Goal: Transaction & Acquisition: Purchase product/service

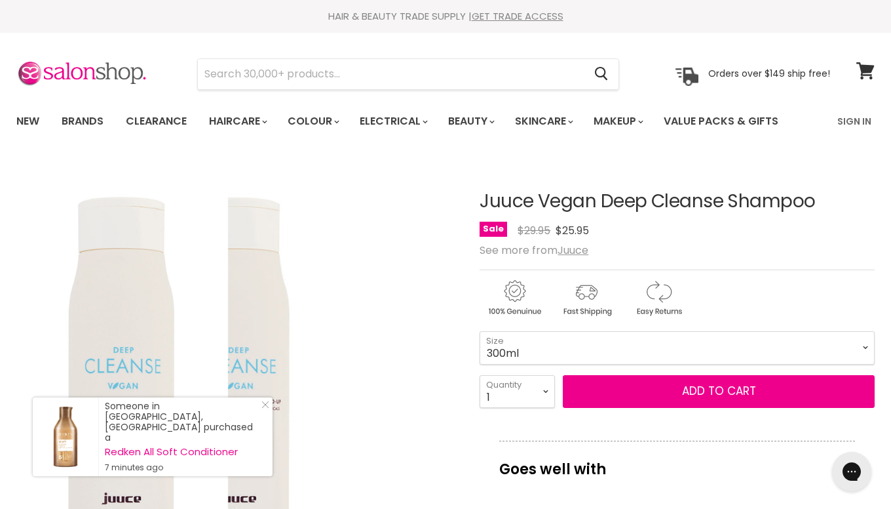
click at [417, 261] on div "Click or scroll to zoom Tap or pinch to zoom" at bounding box center [237, 380] width 442 height 442
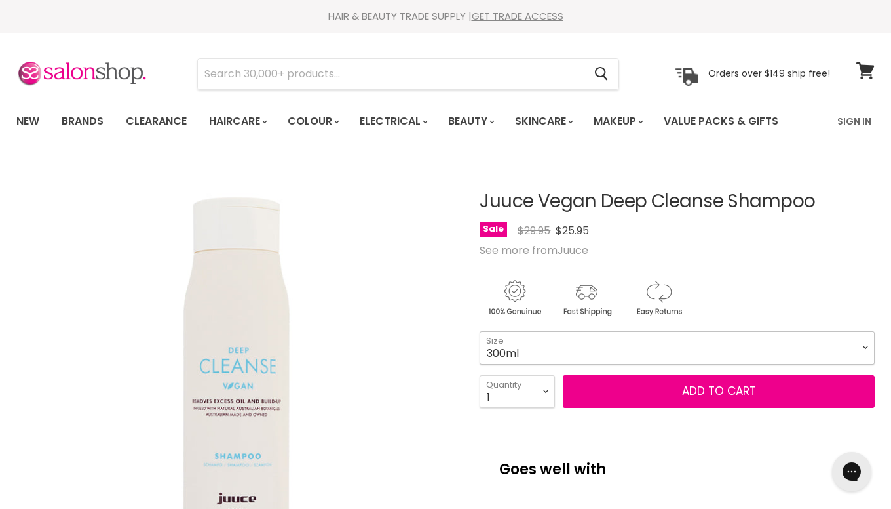
click at [480, 331] on select "300ml 1 Litre" at bounding box center [677, 347] width 395 height 33
click option "1 Litre" at bounding box center [0, 0] width 0 height 0
select select "1 Litre"
click at [727, 254] on div "See more from Juuce" at bounding box center [677, 250] width 395 height 12
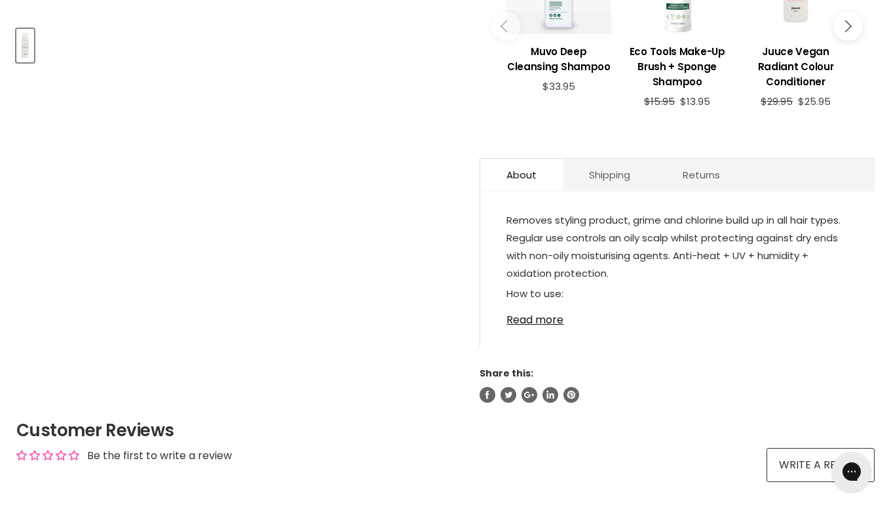
scroll to position [588, 0]
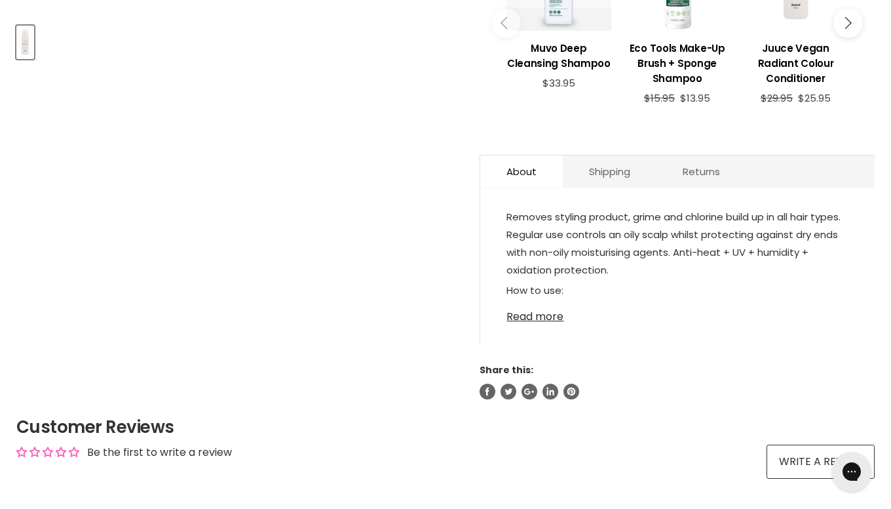
click at [523, 322] on link "Read more" at bounding box center [678, 313] width 342 height 20
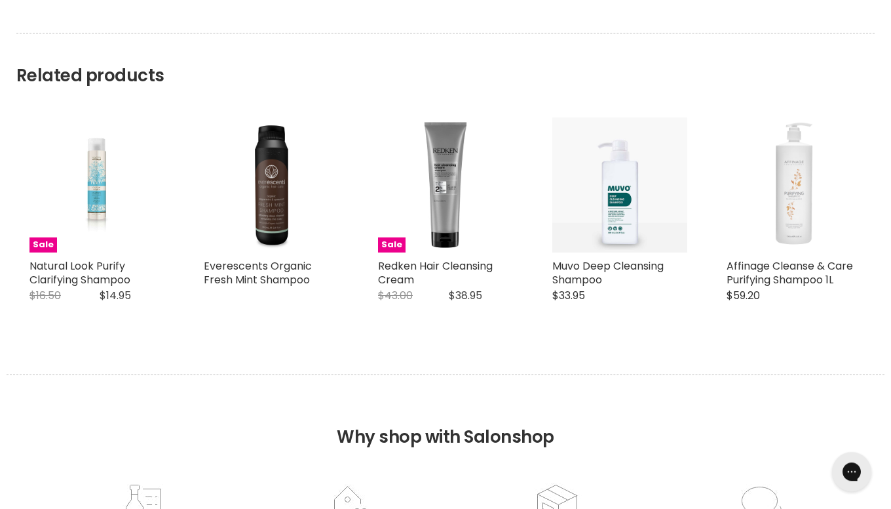
scroll to position [1142, 0]
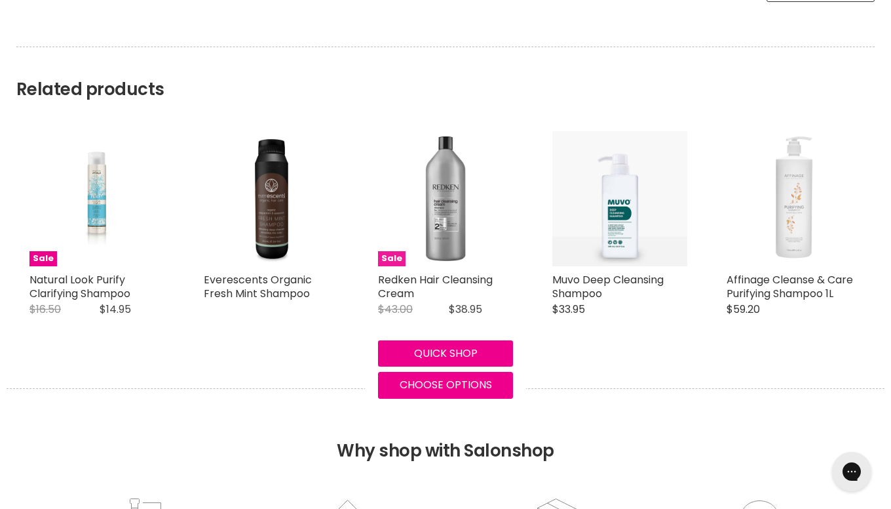
click at [471, 252] on img "Main content" at bounding box center [445, 198] width 135 height 135
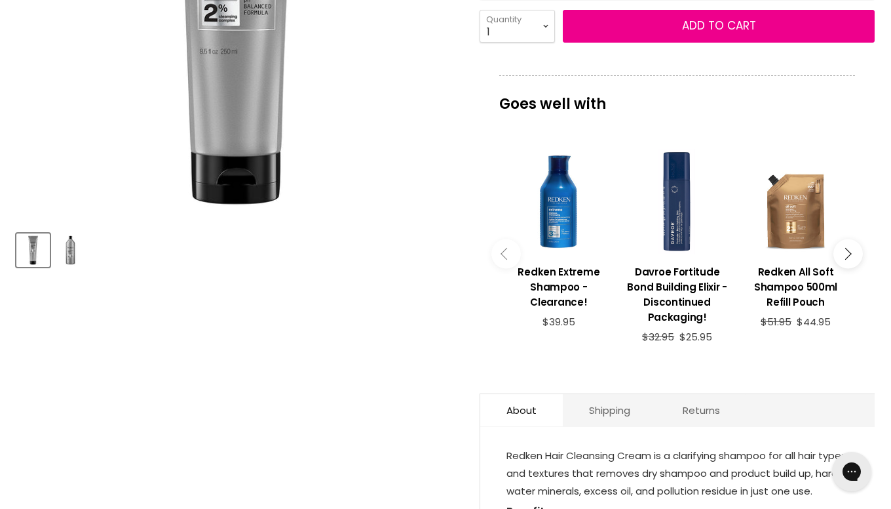
click at [368, 259] on div "Product thumbnails" at bounding box center [237, 247] width 446 height 37
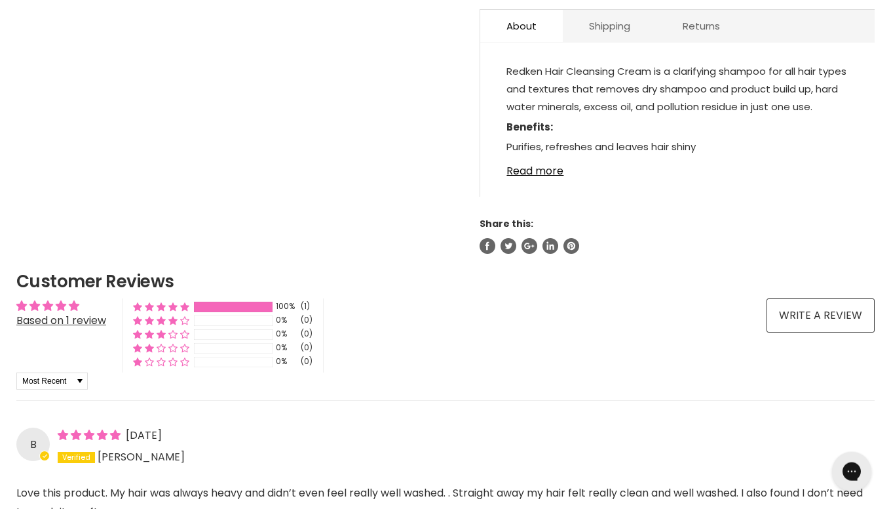
scroll to position [796, 0]
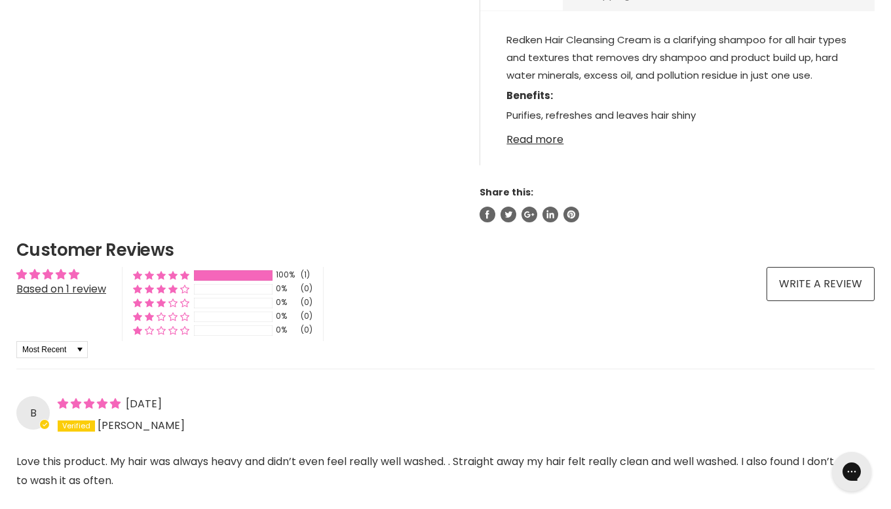
click at [552, 138] on link "Read more" at bounding box center [678, 136] width 342 height 20
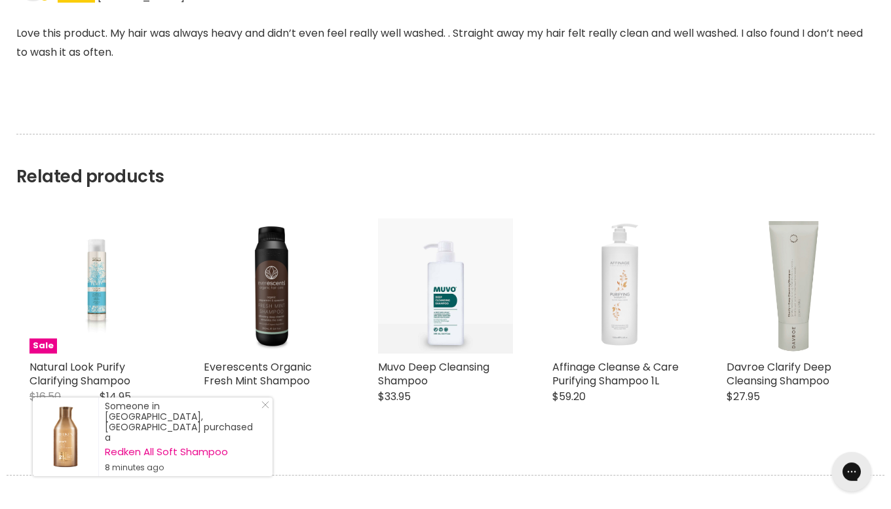
scroll to position [1488, 0]
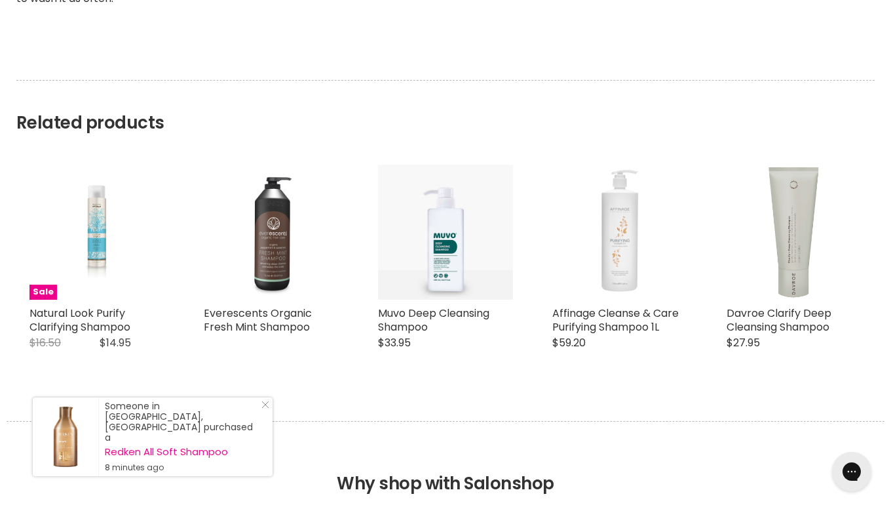
click at [295, 252] on img "Main content" at bounding box center [271, 231] width 135 height 135
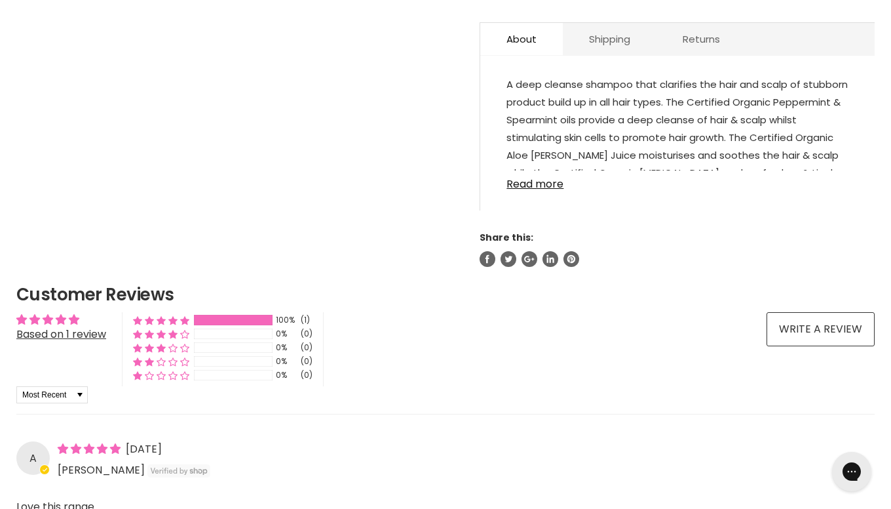
scroll to position [761, 0]
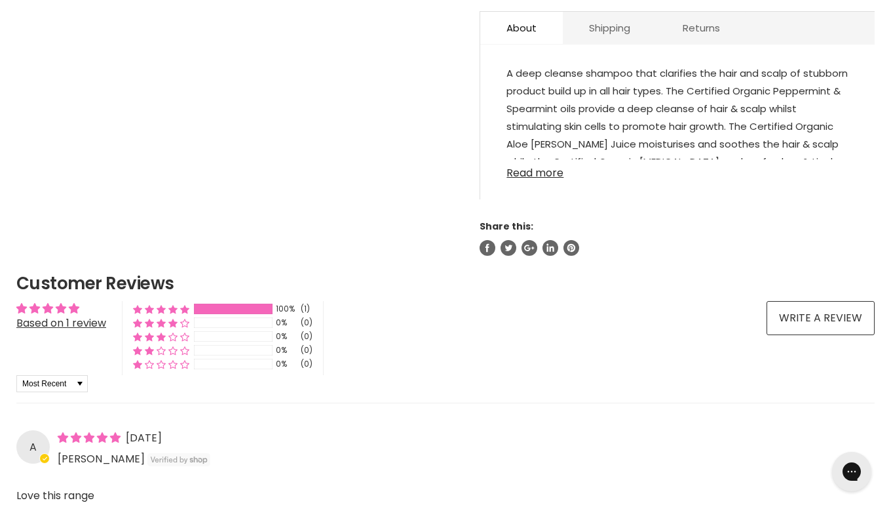
click at [550, 159] on link "Read more" at bounding box center [678, 169] width 342 height 20
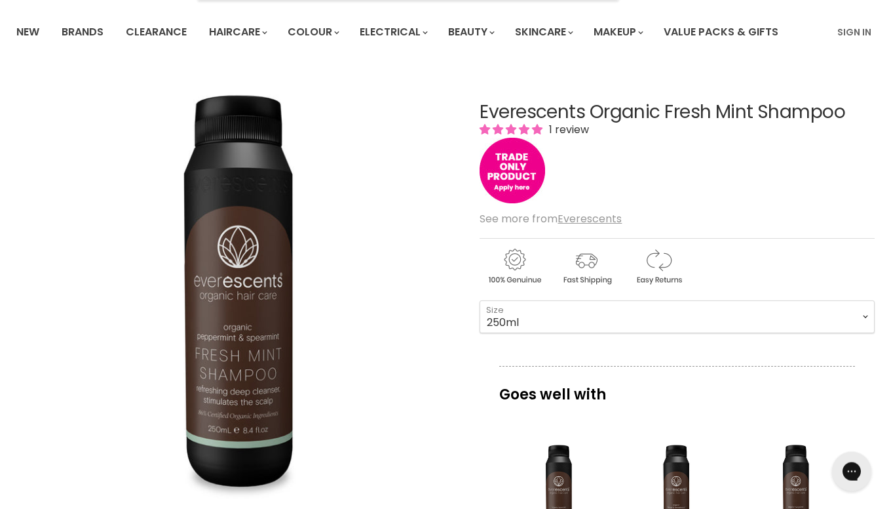
scroll to position [69, 0]
